Goal: Information Seeking & Learning: Compare options

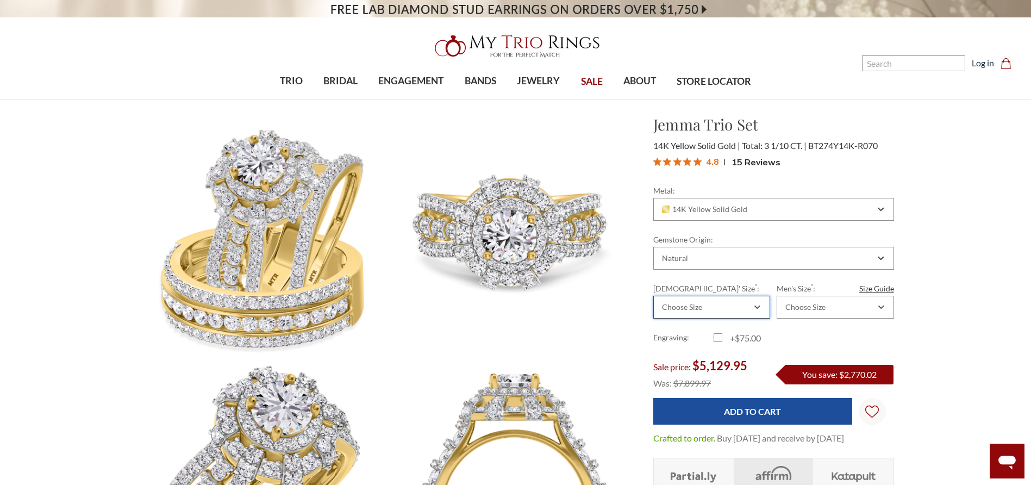
click at [694, 306] on div "Choose Size" at bounding box center [682, 307] width 40 height 9
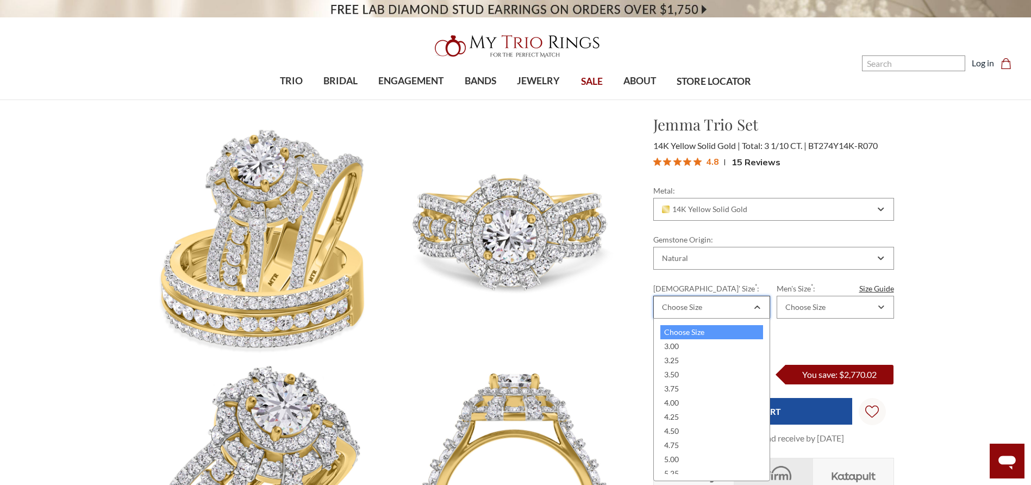
click at [694, 306] on div "Choose Size" at bounding box center [682, 307] width 40 height 9
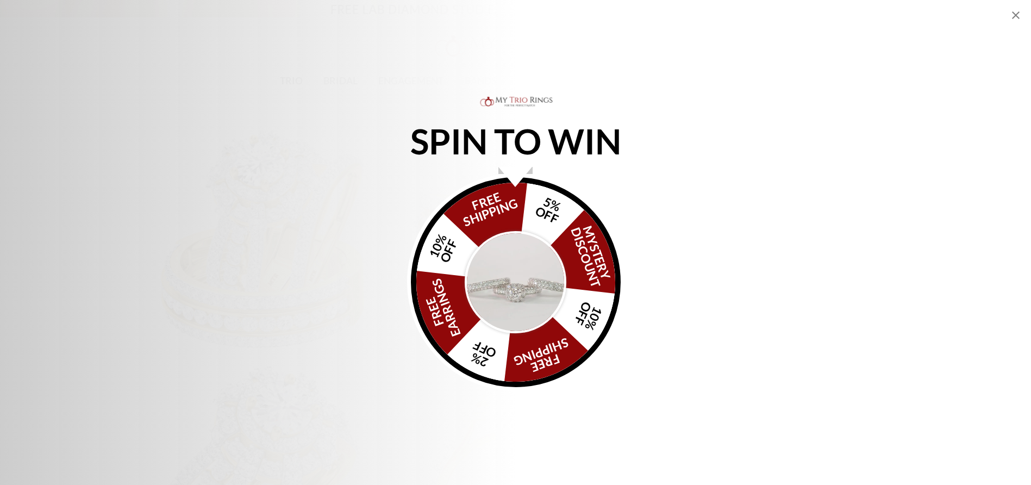
click at [1020, 16] on icon "Close popup" at bounding box center [1016, 15] width 13 height 13
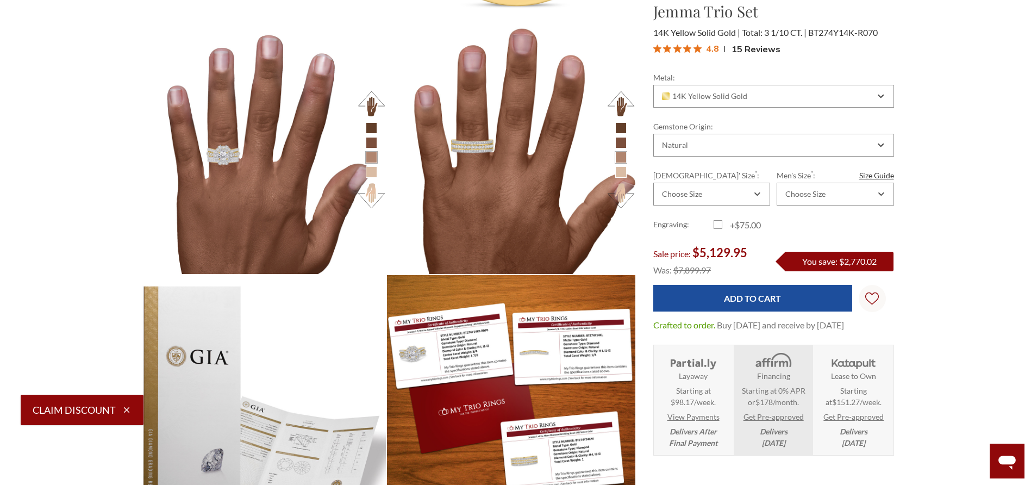
scroll to position [655, 0]
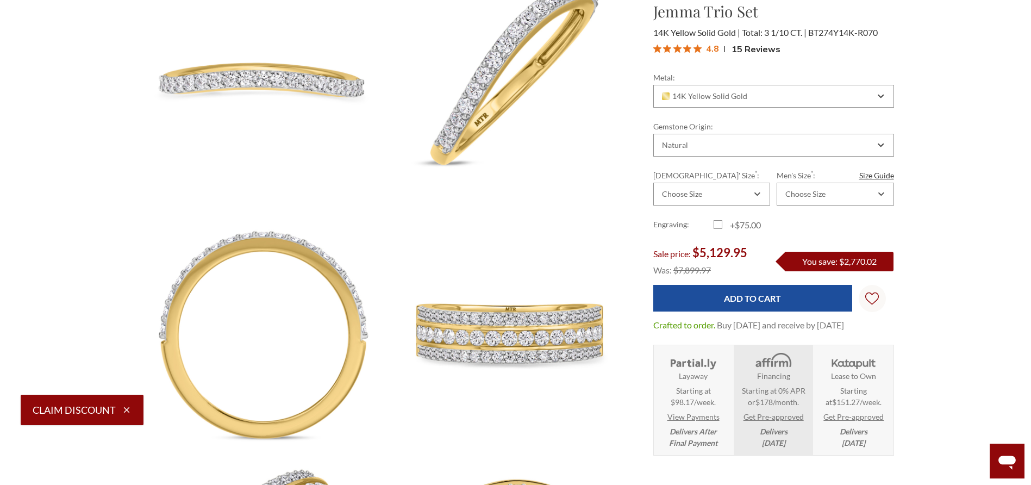
drag, startPoint x: 1008, startPoint y: 49, endPoint x: 1037, endPoint y: 69, distance: 35.0
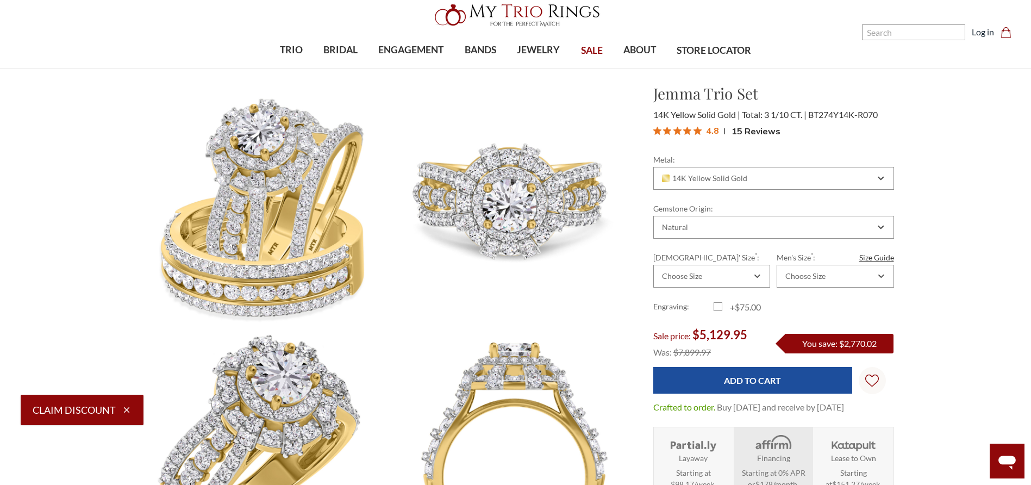
scroll to position [0, 0]
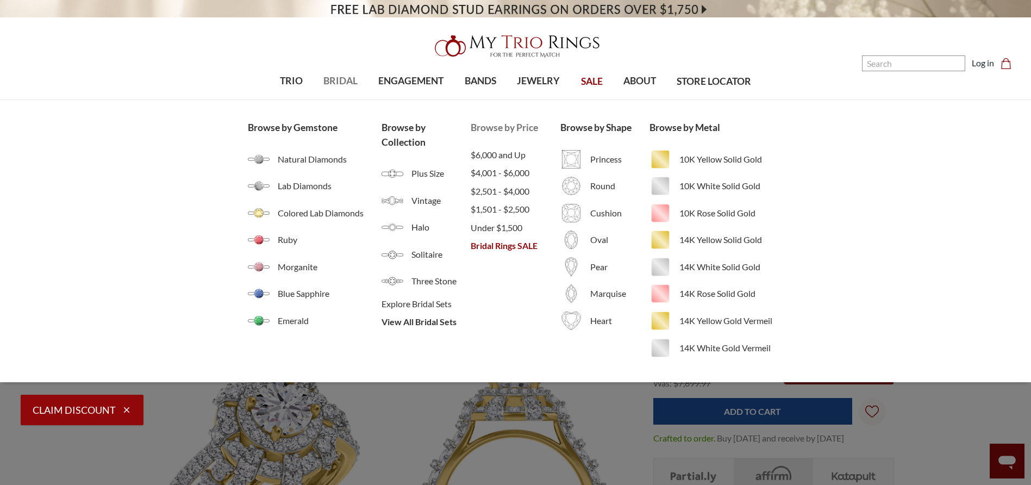
click at [509, 247] on span "Bridal Rings SALE" at bounding box center [515, 245] width 89 height 13
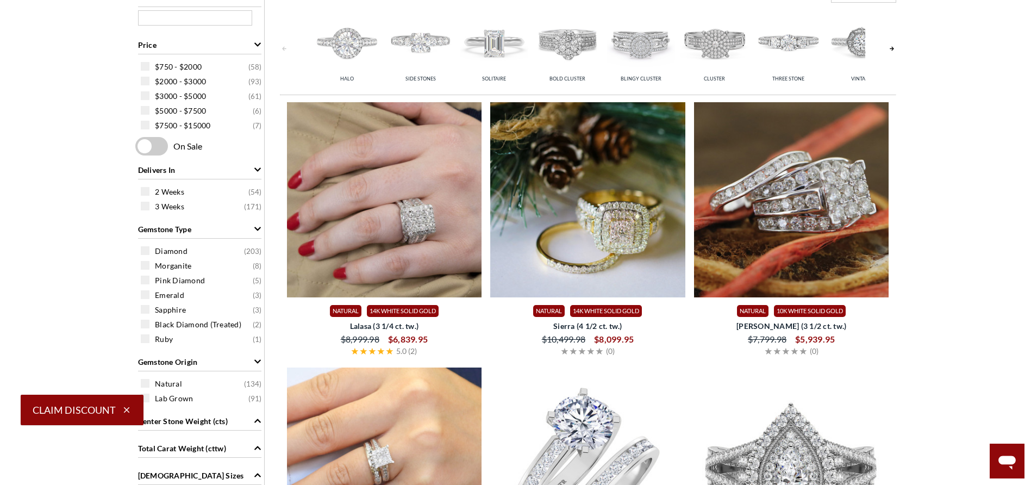
scroll to position [514, 0]
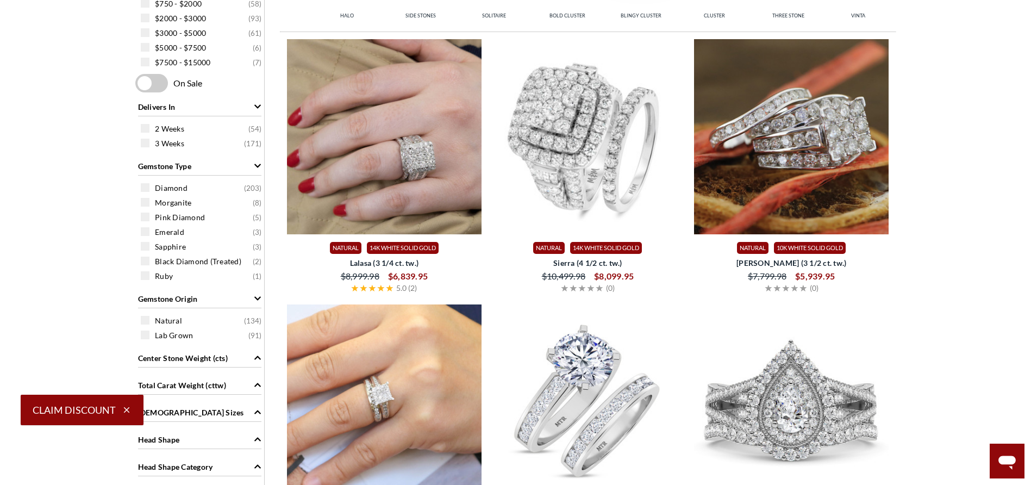
click at [600, 136] on img at bounding box center [587, 136] width 195 height 195
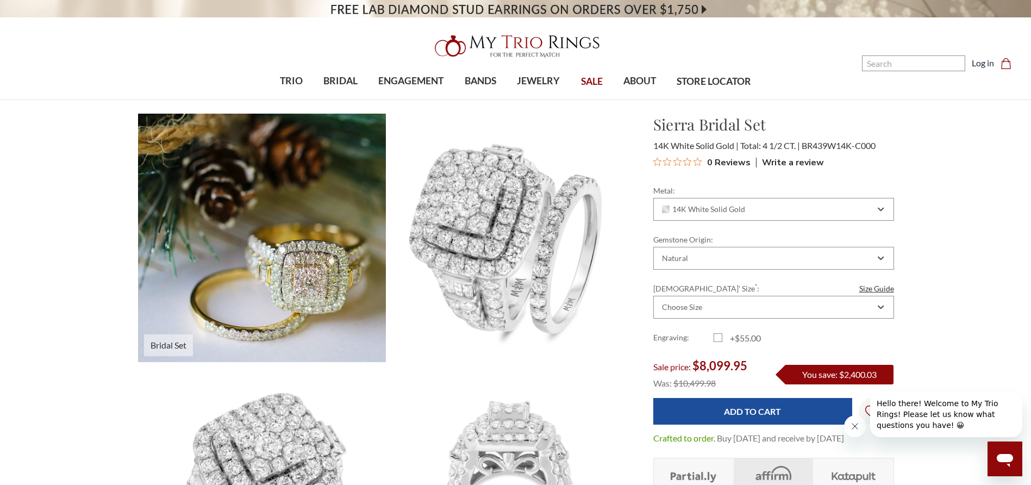
click at [278, 291] on img at bounding box center [262, 237] width 273 height 273
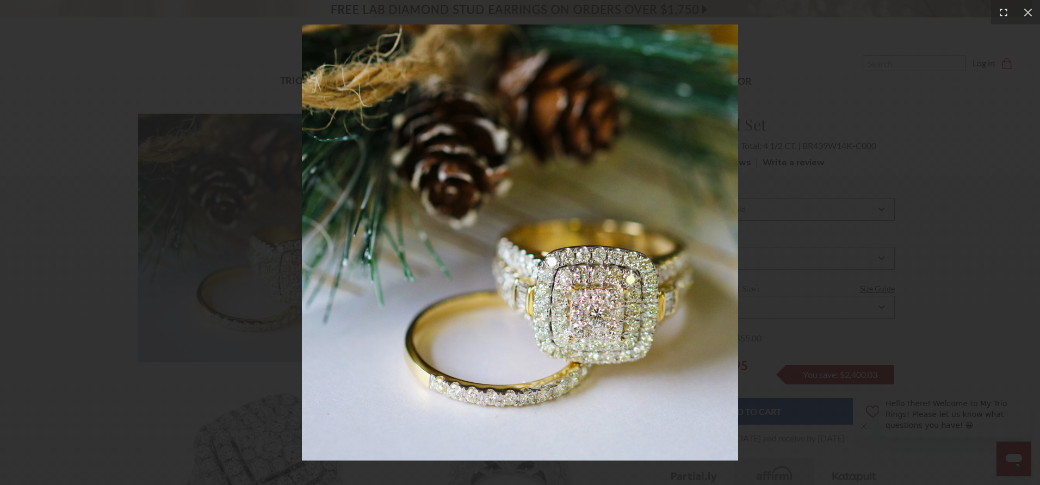
click at [835, 195] on div at bounding box center [520, 242] width 1040 height 485
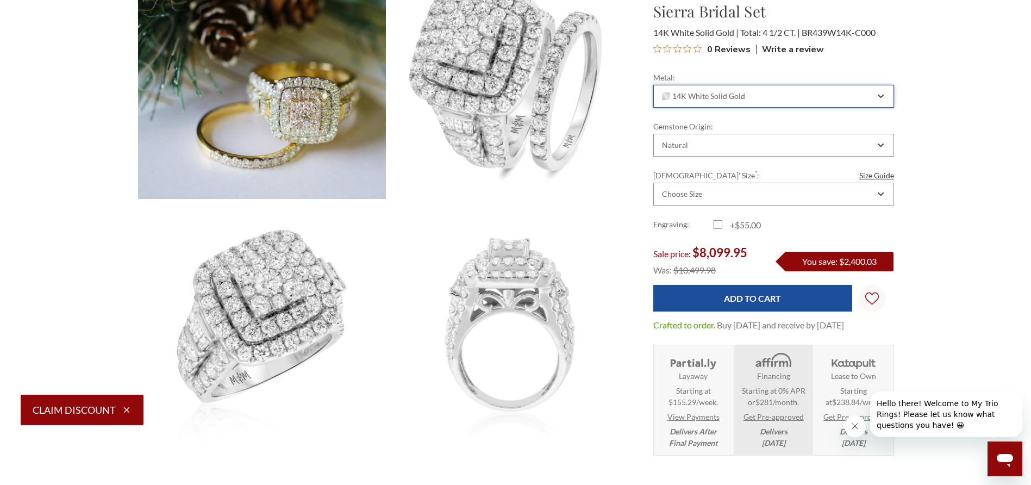
click at [714, 101] on div "14K White Solid Gold" at bounding box center [774, 96] width 241 height 23
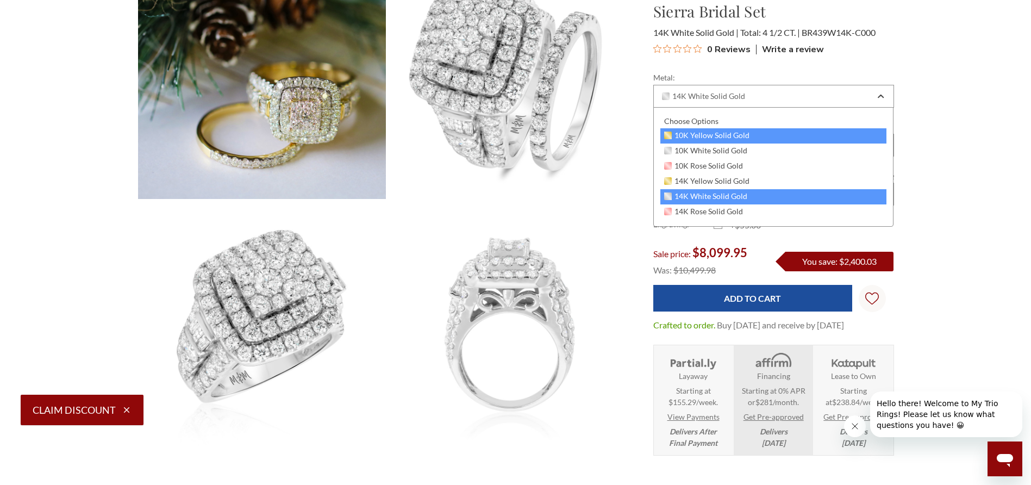
click at [713, 133] on span "10K Yellow Solid Gold" at bounding box center [707, 135] width 86 height 9
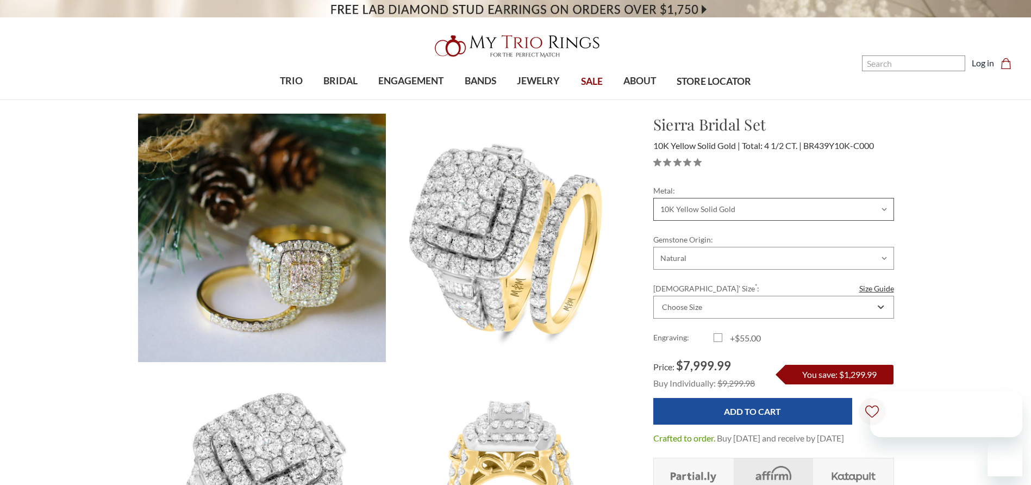
click at [688, 205] on div "Metal: Choose Options 10K Yellow Solid Gold 10K White Solid Gold 10K Rose Solid…" at bounding box center [774, 203] width 241 height 36
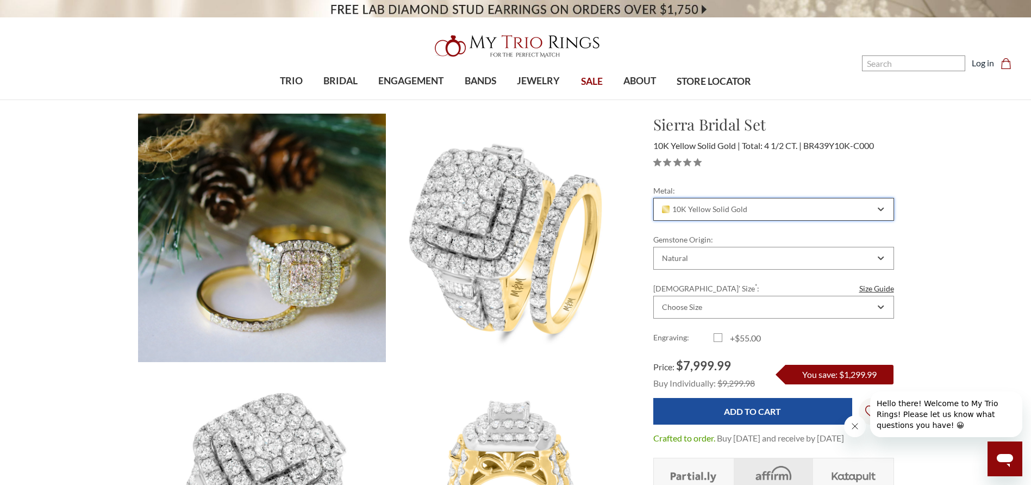
click at [707, 214] on div "10K Yellow Solid Gold" at bounding box center [774, 209] width 241 height 23
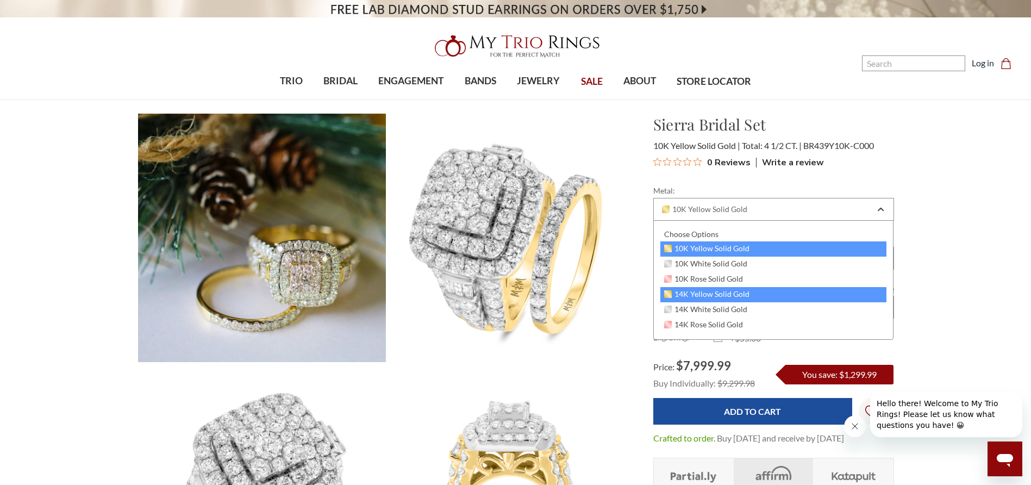
click at [714, 297] on span "14K Yellow Solid Gold" at bounding box center [707, 294] width 86 height 9
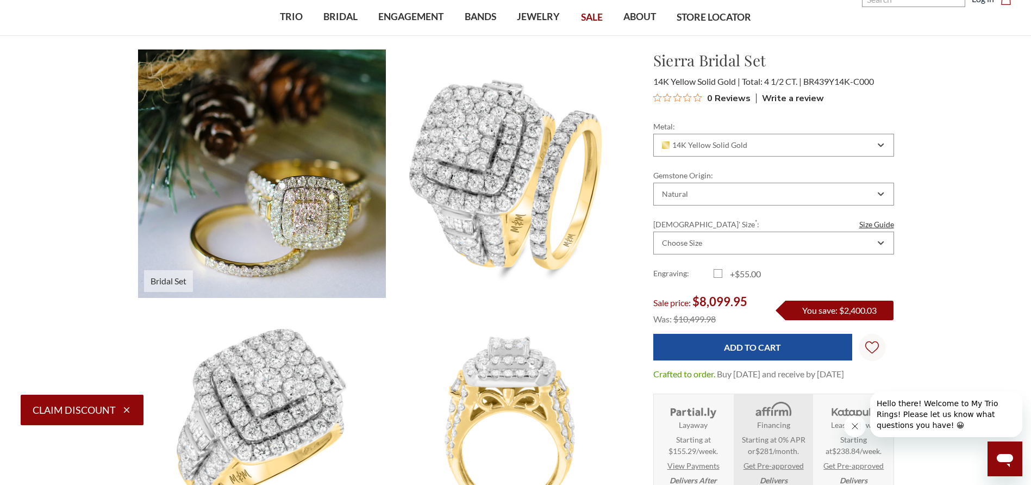
scroll to position [54, 0]
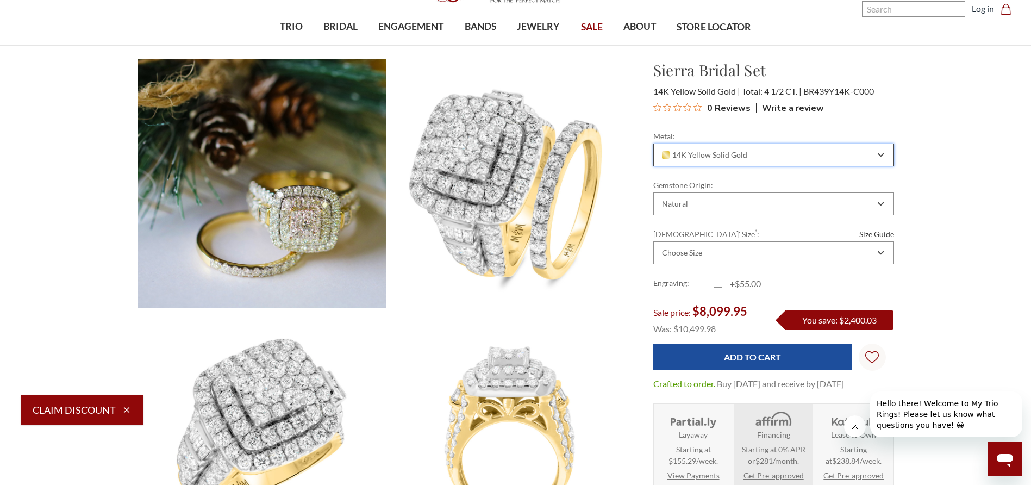
click at [677, 151] on span "14K Yellow Solid Gold" at bounding box center [705, 155] width 86 height 9
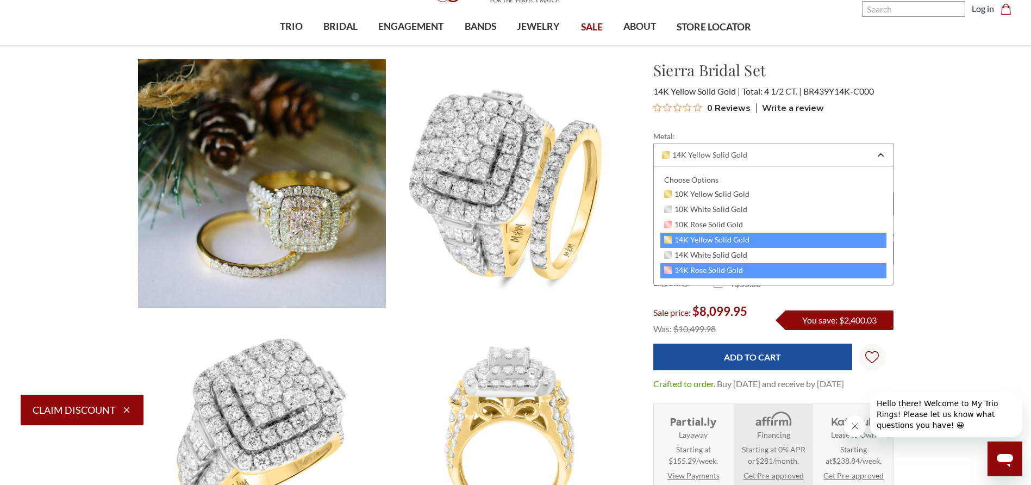
click at [698, 273] on span "14K Rose Solid Gold" at bounding box center [703, 270] width 79 height 9
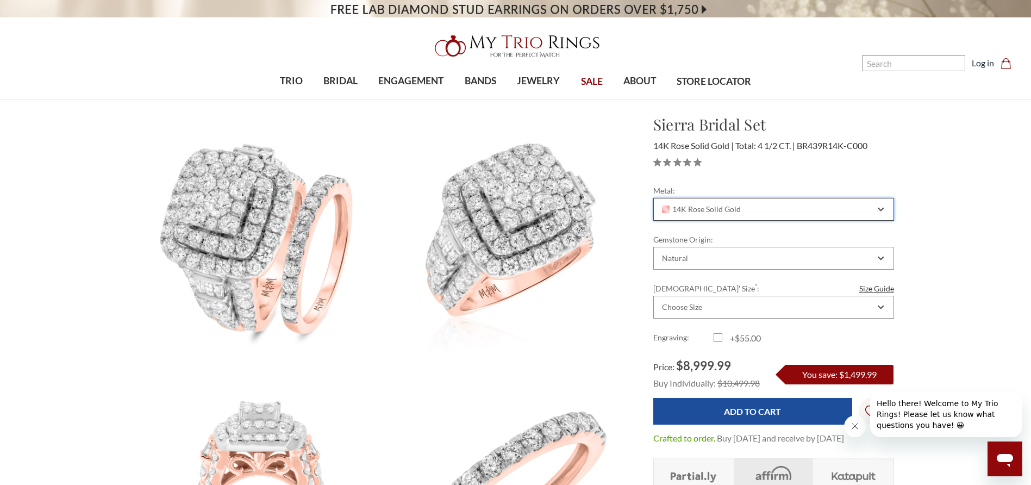
click at [701, 209] on span "14K Rose Solid Gold" at bounding box center [701, 209] width 79 height 9
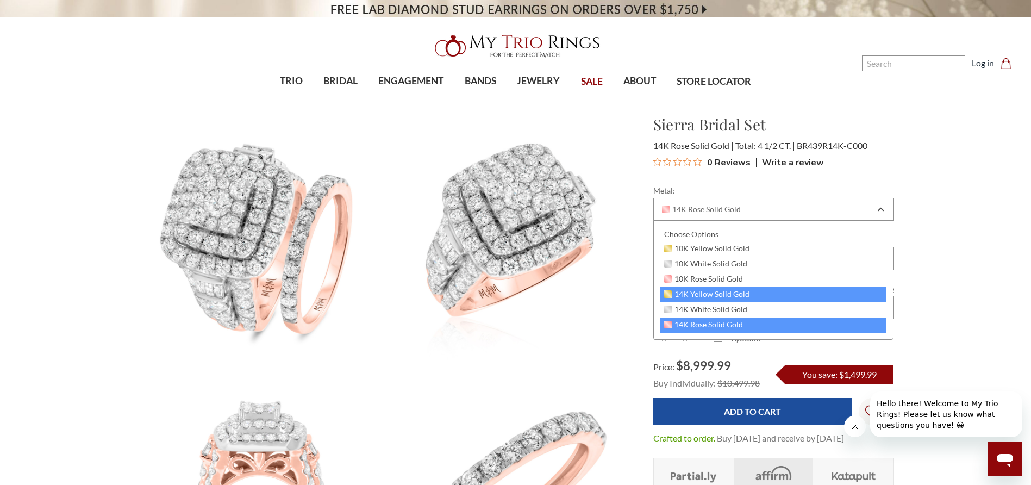
click at [710, 290] on span "14K Yellow Solid Gold" at bounding box center [707, 294] width 86 height 9
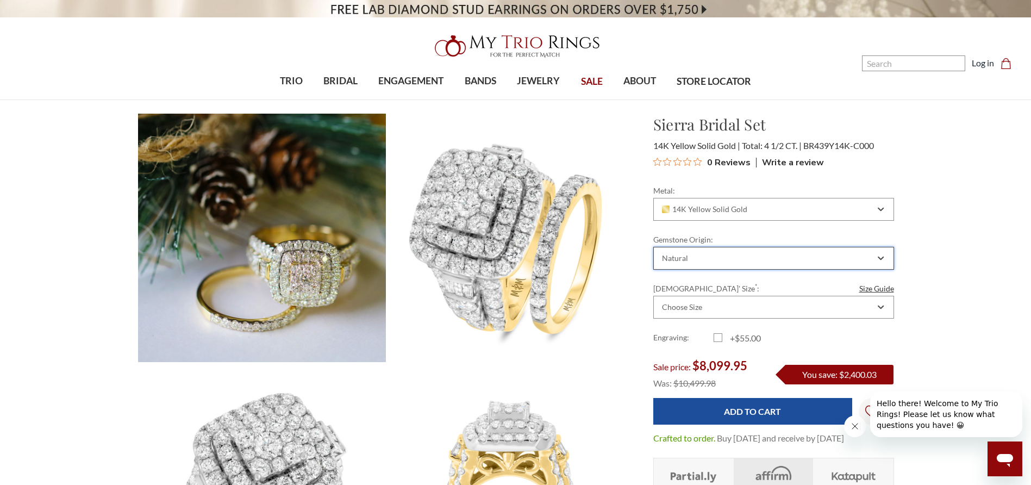
click at [707, 265] on div "Natural" at bounding box center [774, 258] width 241 height 23
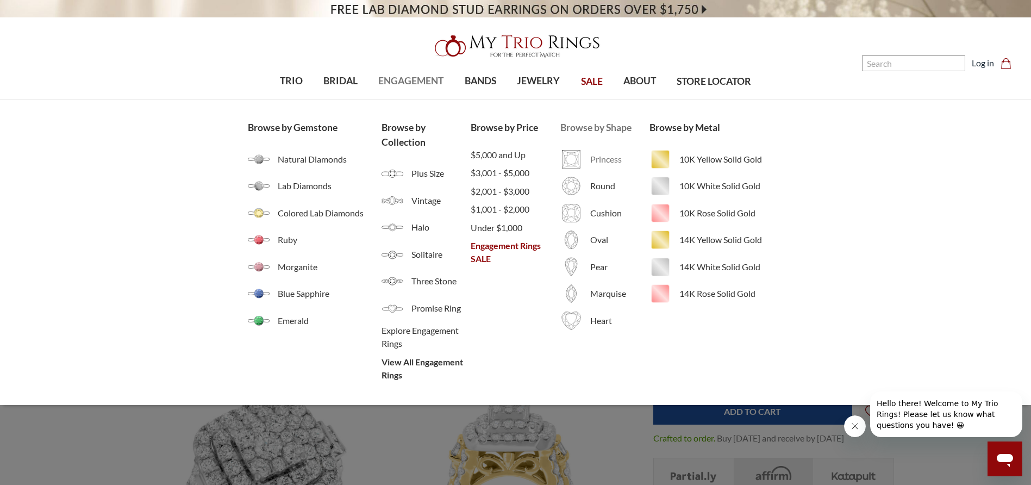
click at [585, 158] on link "Princess" at bounding box center [605, 159] width 89 height 22
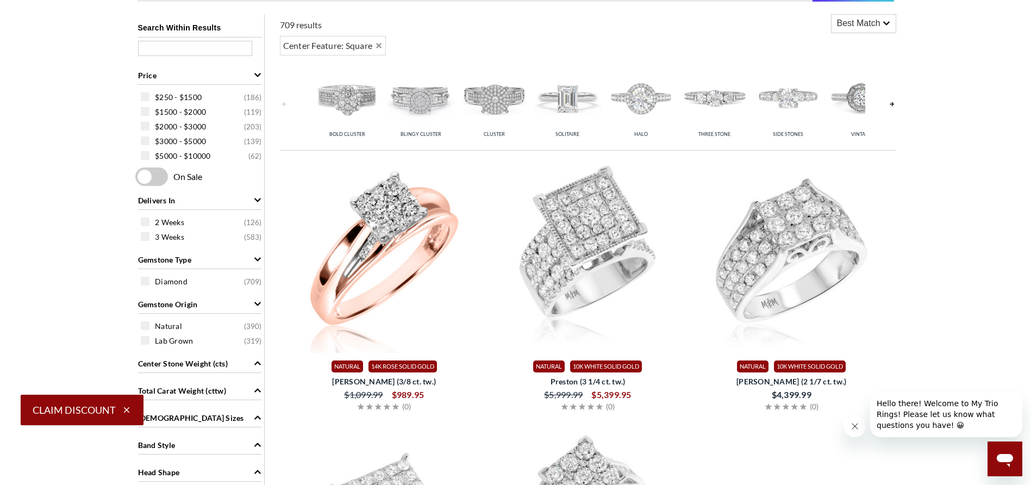
scroll to position [435, 0]
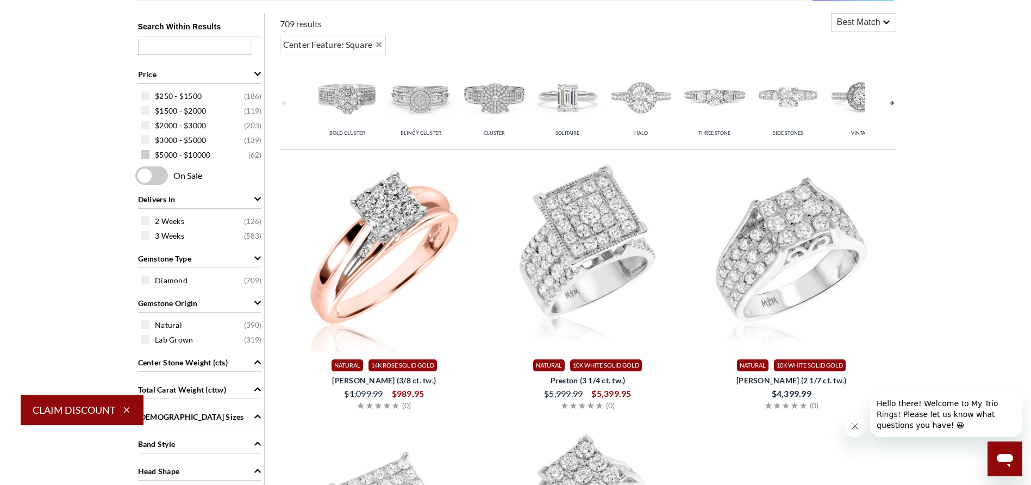
click at [146, 158] on span at bounding box center [145, 154] width 9 height 9
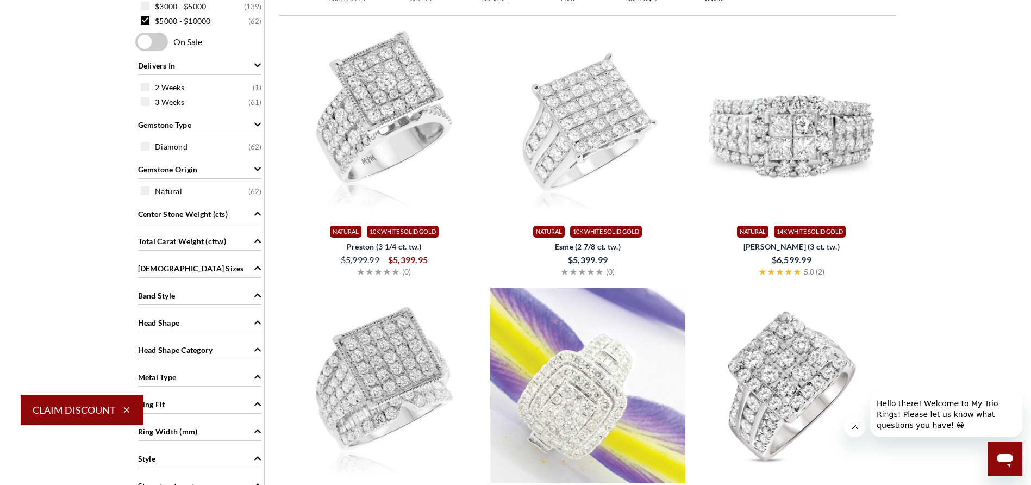
scroll to position [544, 0]
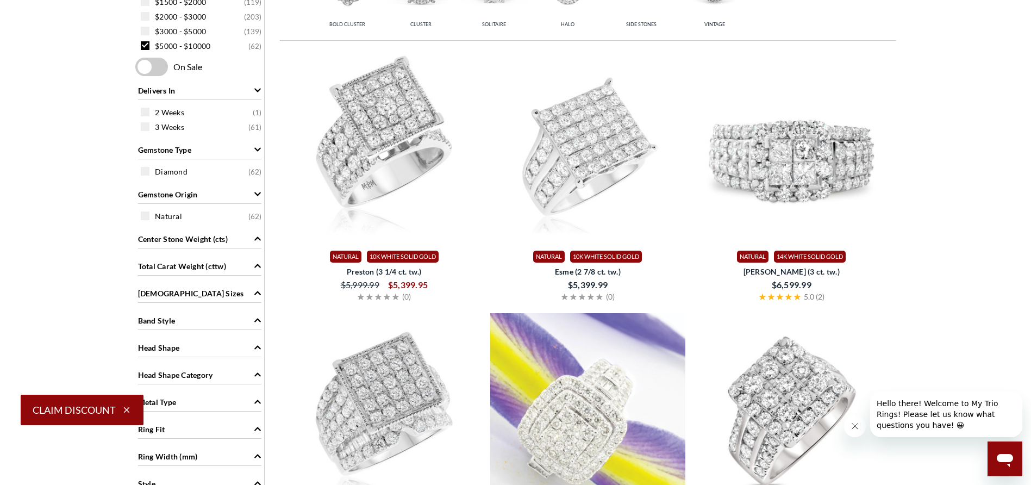
click at [192, 269] on span "Total Carat Weight (cttw)" at bounding box center [182, 265] width 88 height 11
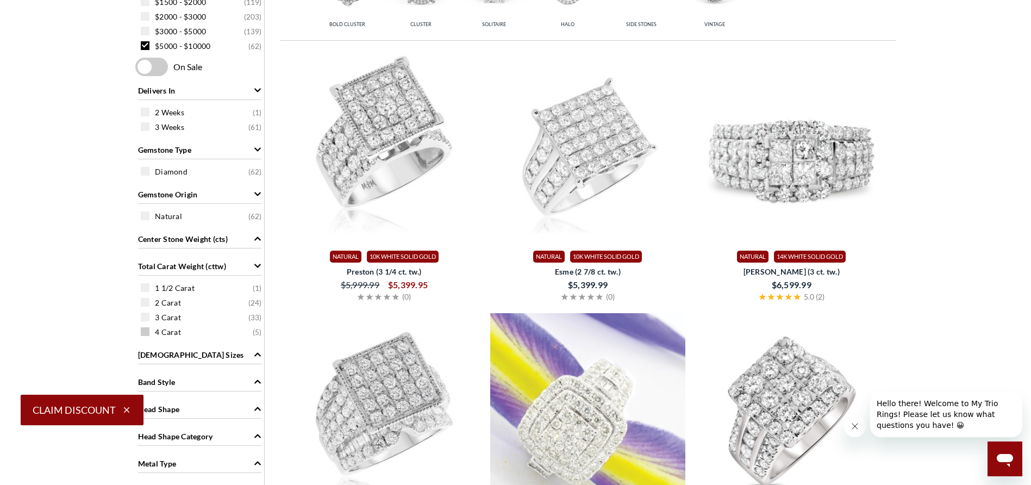
click at [144, 333] on span at bounding box center [145, 331] width 9 height 9
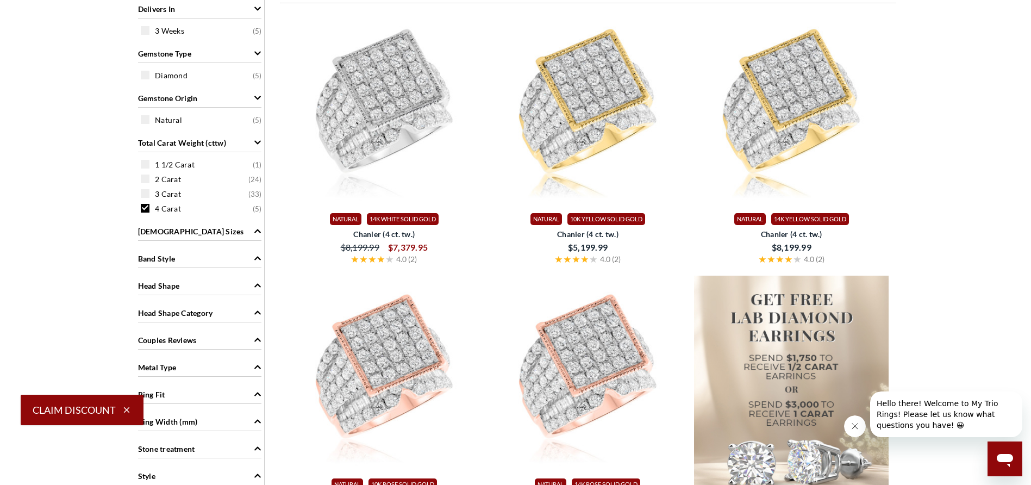
scroll to position [544, 0]
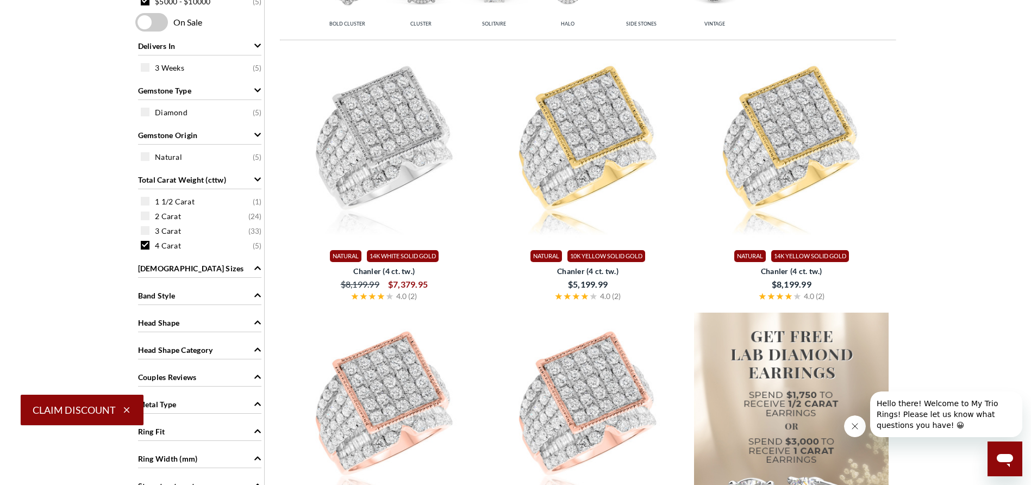
click at [217, 297] on div "Band Style" at bounding box center [199, 294] width 123 height 21
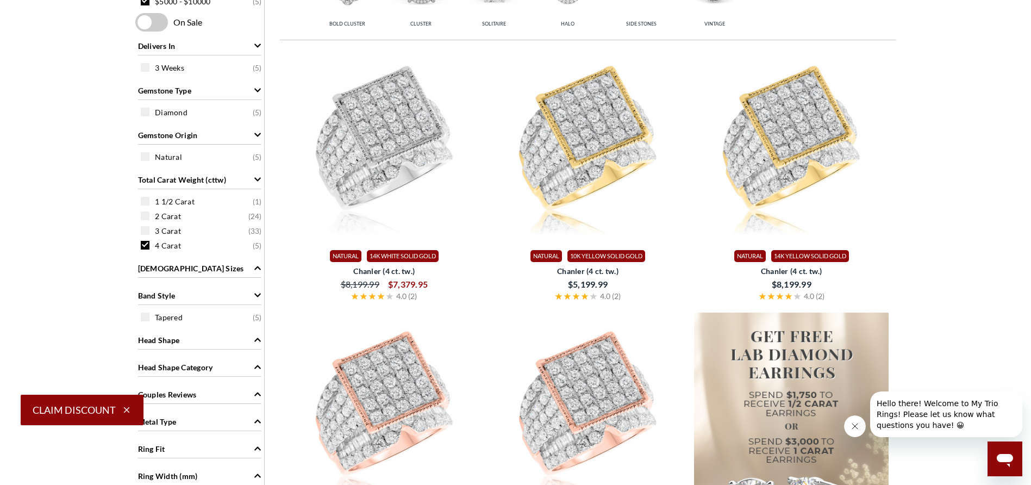
click at [217, 297] on div "Band Style" at bounding box center [199, 294] width 123 height 21
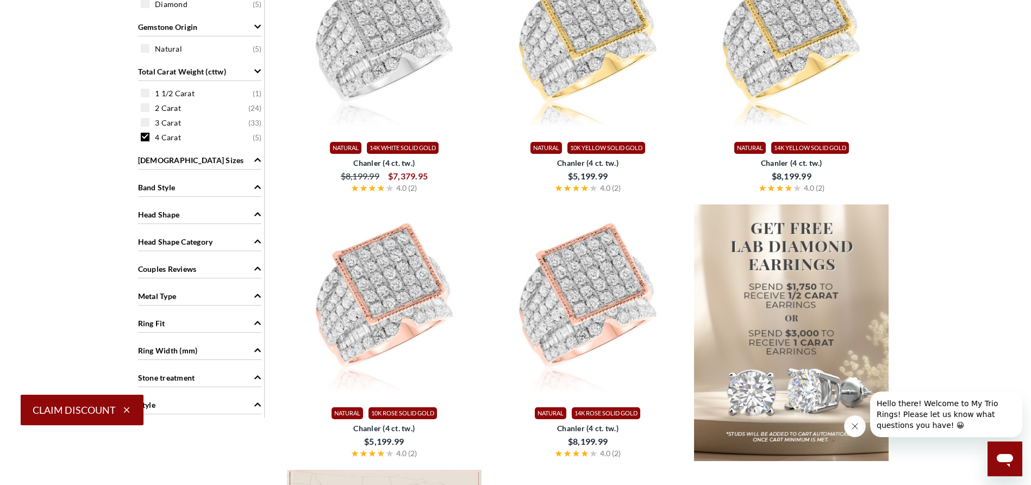
scroll to position [653, 0]
click at [130, 409] on icon "button" at bounding box center [127, 410] width 10 height 10
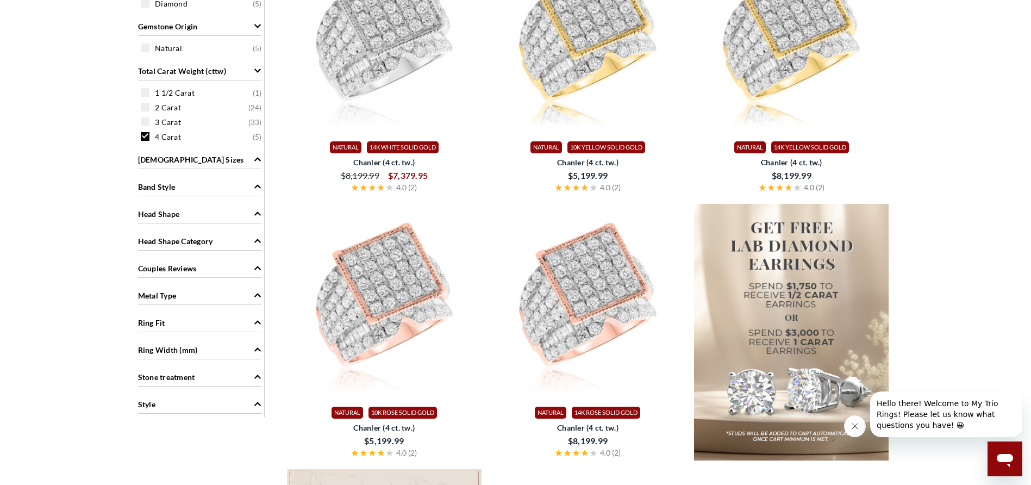
click at [175, 382] on span "Stone treatment" at bounding box center [166, 376] width 57 height 11
